Goal: Information Seeking & Learning: Learn about a topic

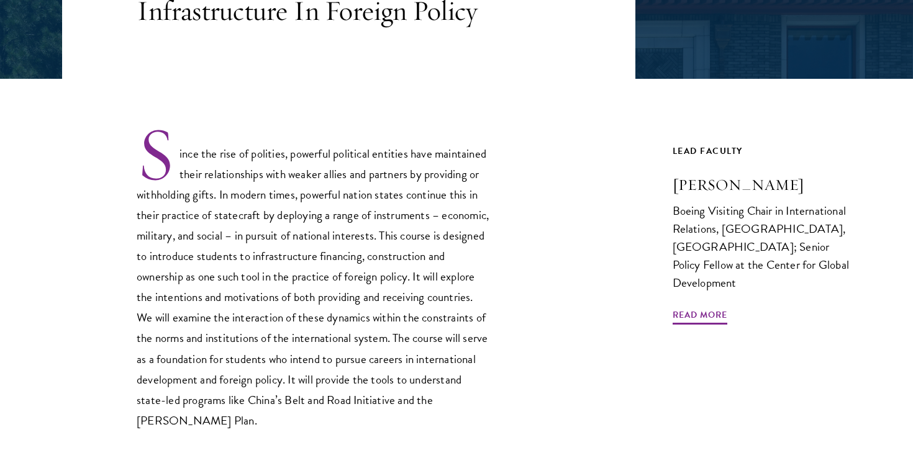
scroll to position [307, 0]
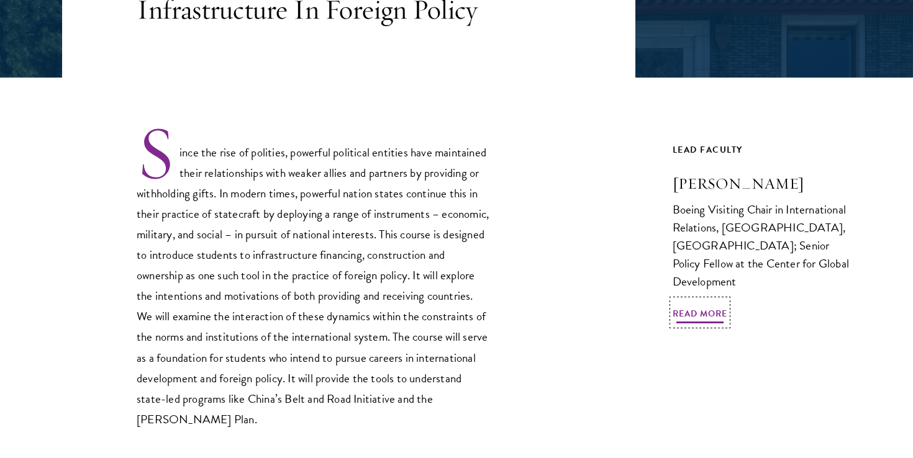
click at [714, 316] on span "Read More" at bounding box center [700, 315] width 55 height 19
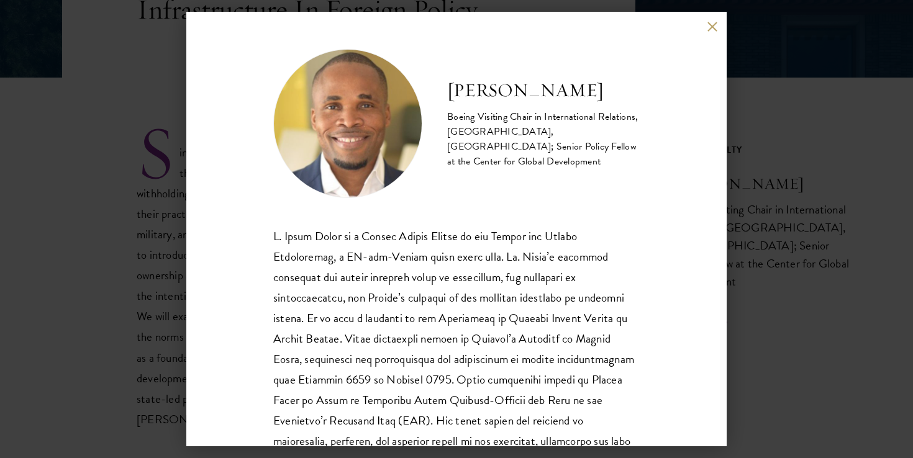
click at [711, 24] on button at bounding box center [712, 26] width 11 height 11
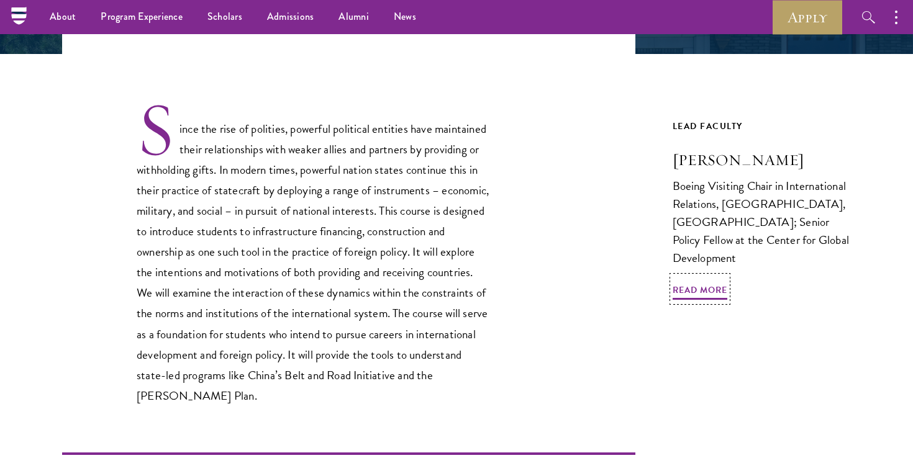
scroll to position [325, 0]
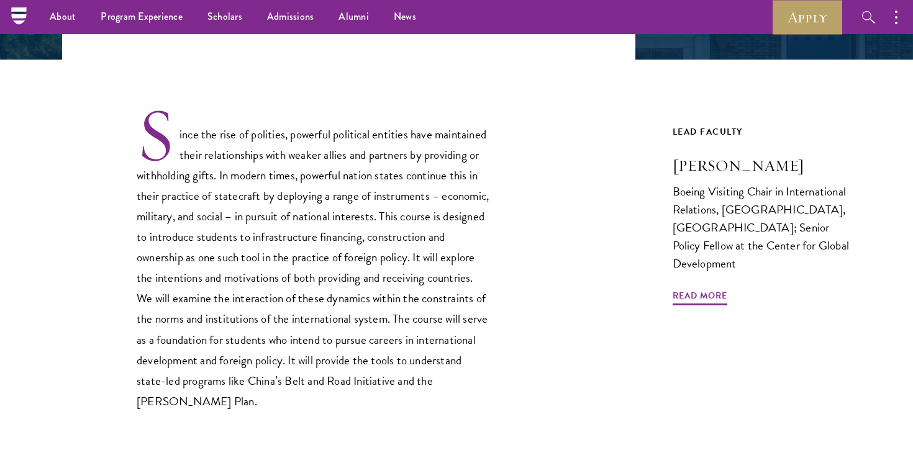
click at [353, 370] on p "Since the rise of polities, powerful political entities have maintained their r…" at bounding box center [314, 259] width 354 height 306
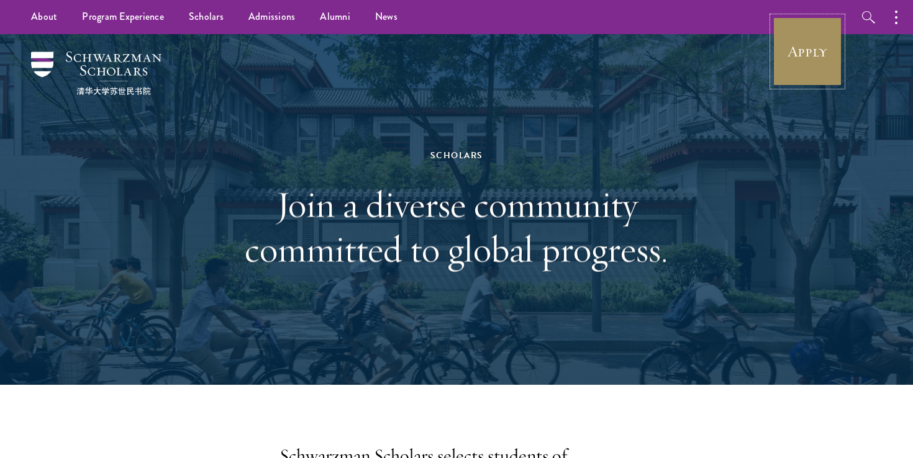
click at [796, 53] on link "Apply" at bounding box center [808, 52] width 70 height 70
